Goal: Task Accomplishment & Management: Manage account settings

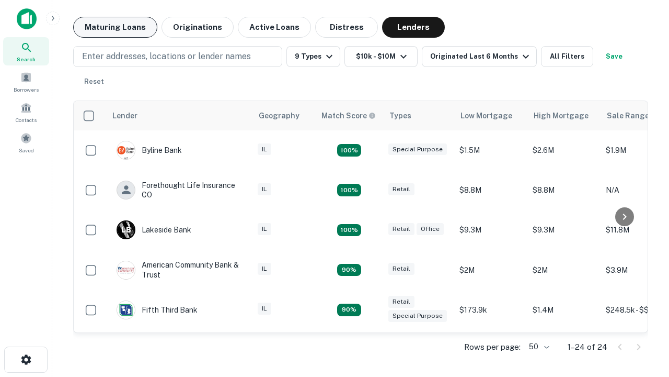
click at [115, 27] on button "Maturing Loans" at bounding box center [115, 27] width 84 height 21
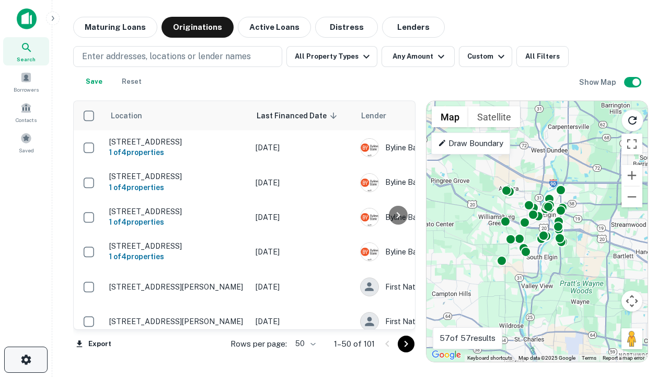
click at [26, 359] on icon "button" at bounding box center [26, 359] width 13 height 13
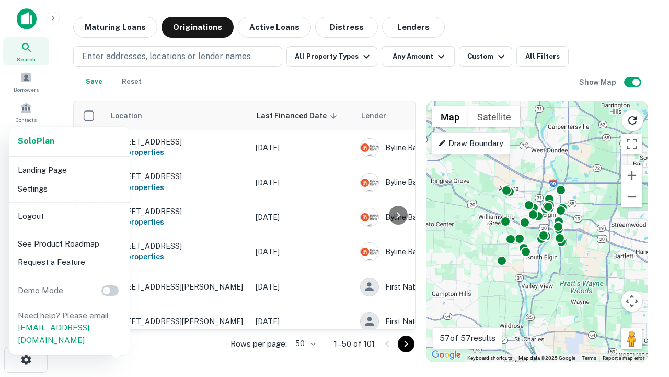
click at [69, 215] on li "Logout" at bounding box center [70, 216] width 112 height 19
